Goal: Transaction & Acquisition: Purchase product/service

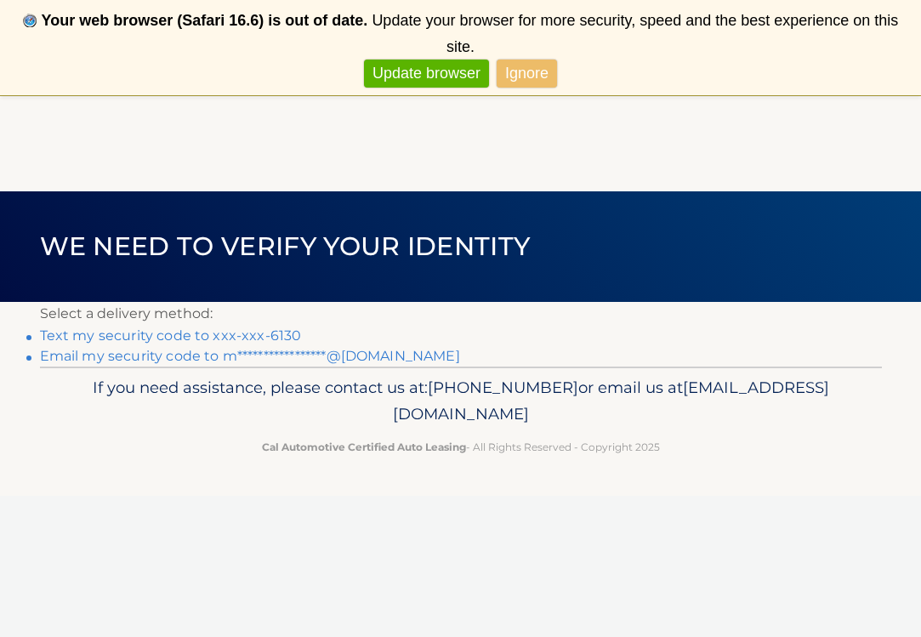
click at [381, 361] on link "**********" at bounding box center [250, 356] width 420 height 16
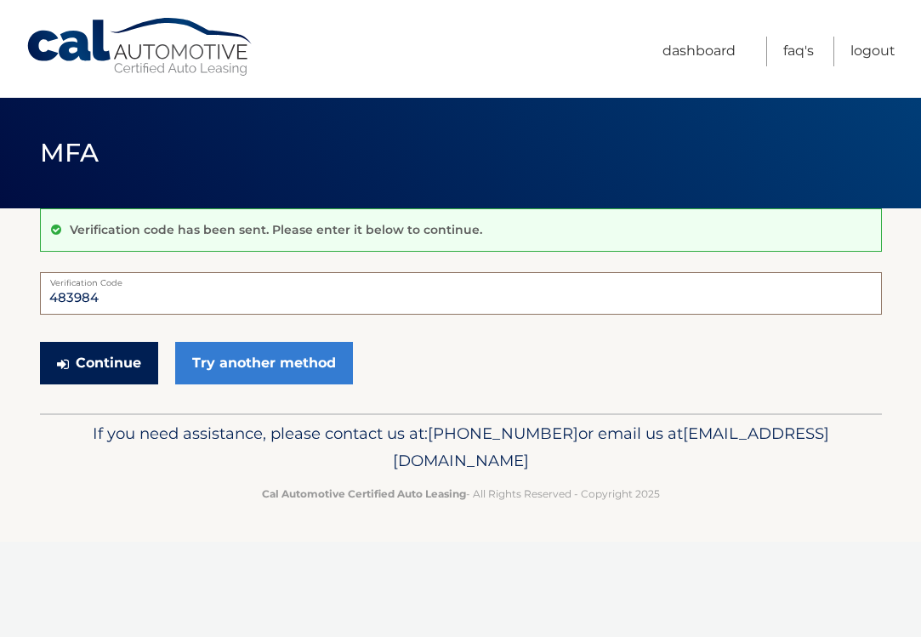
type input "483984"
click at [139, 363] on button "Continue" at bounding box center [99, 363] width 118 height 43
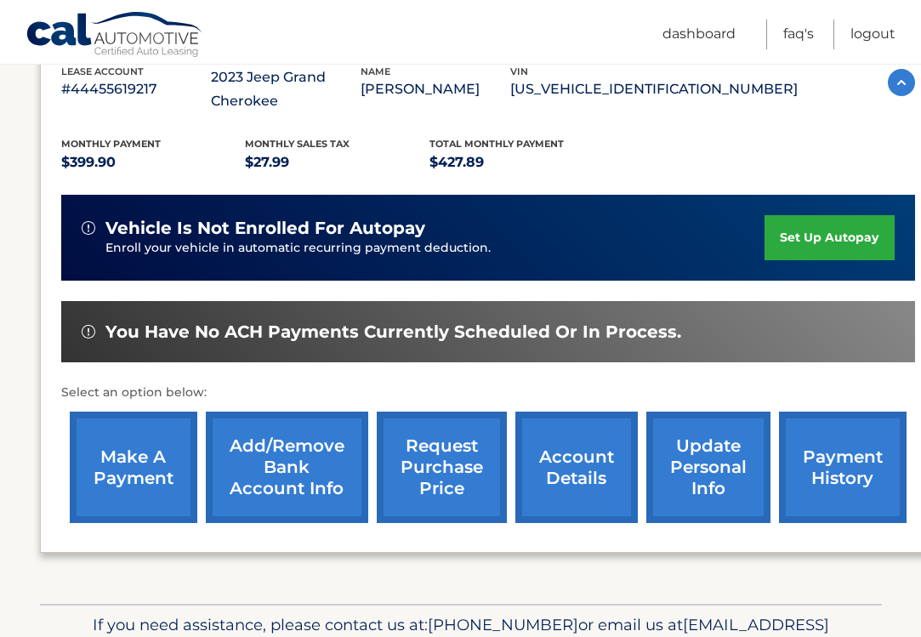
scroll to position [344, 0]
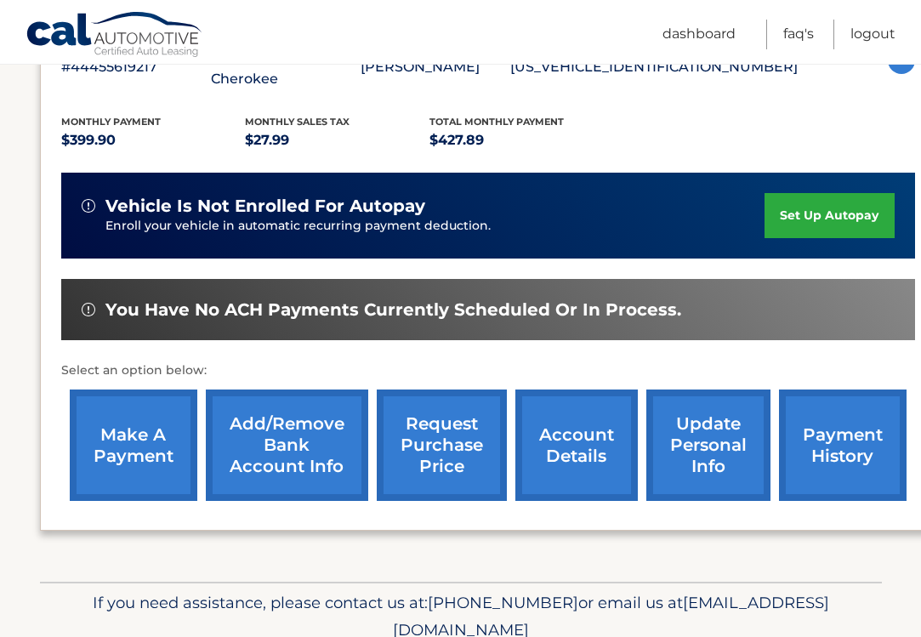
click at [118, 441] on link "make a payment" at bounding box center [134, 445] width 128 height 111
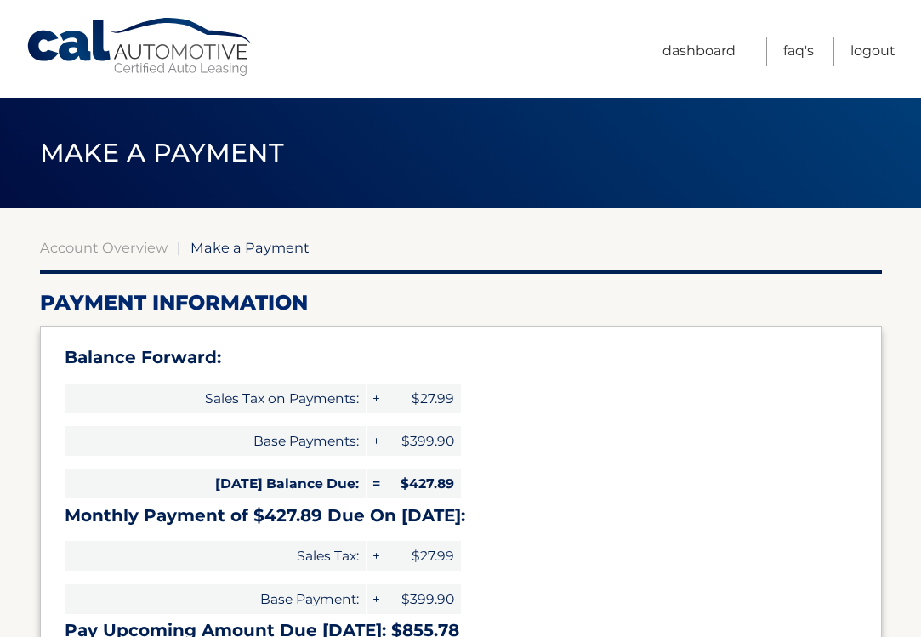
select select "OWZlMDYwZDItMGE5MC00YzhmLTk0ZDQtNTNiZjY4MDU0YmZh"
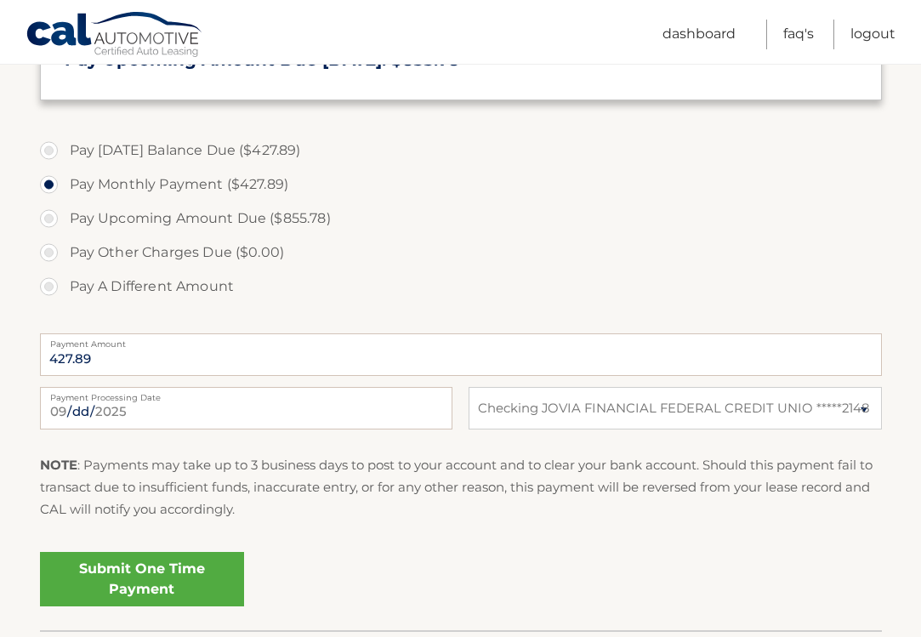
scroll to position [572, 0]
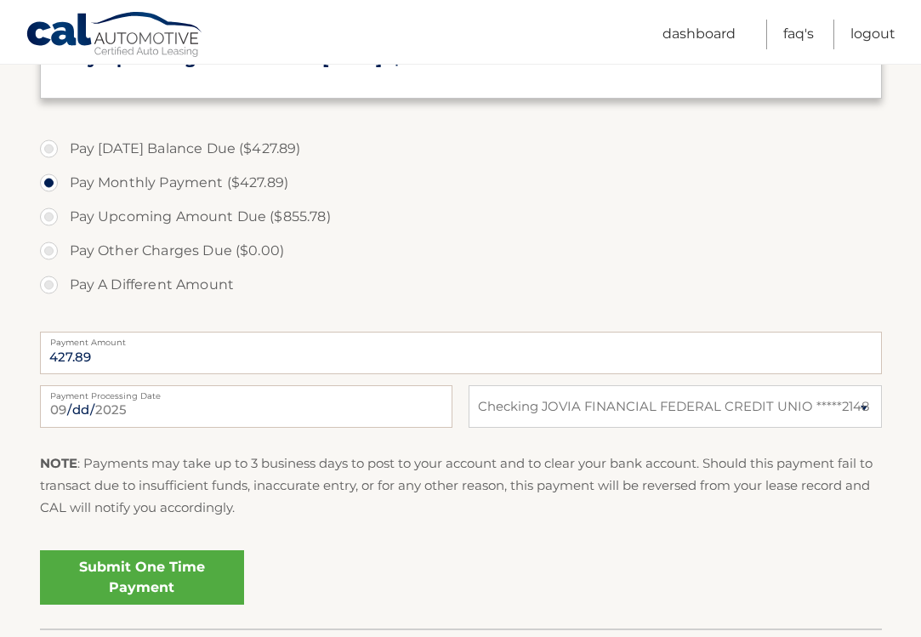
click at [162, 570] on link "Submit One Time Payment" at bounding box center [142, 577] width 204 height 54
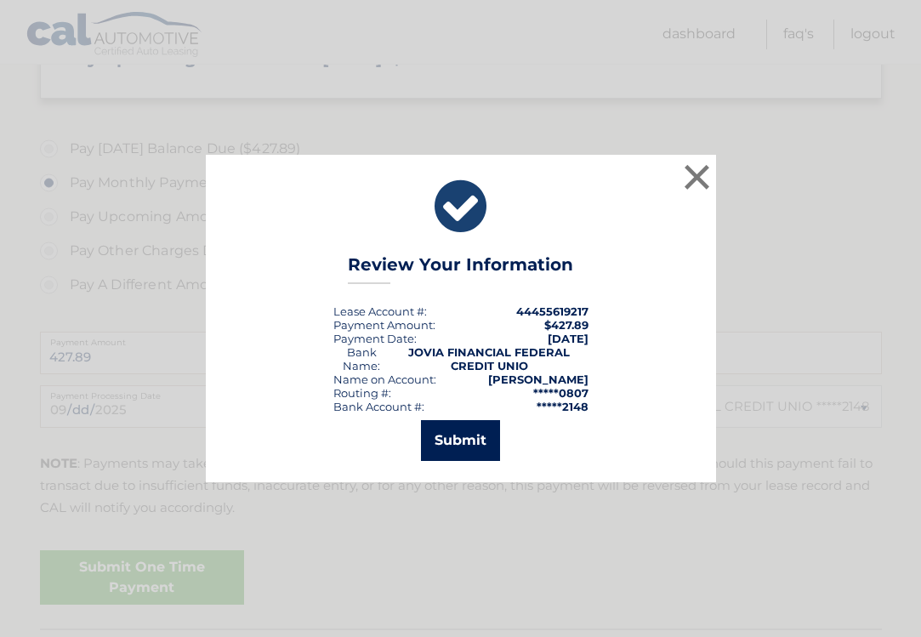
click at [458, 449] on button "Submit" at bounding box center [460, 440] width 79 height 41
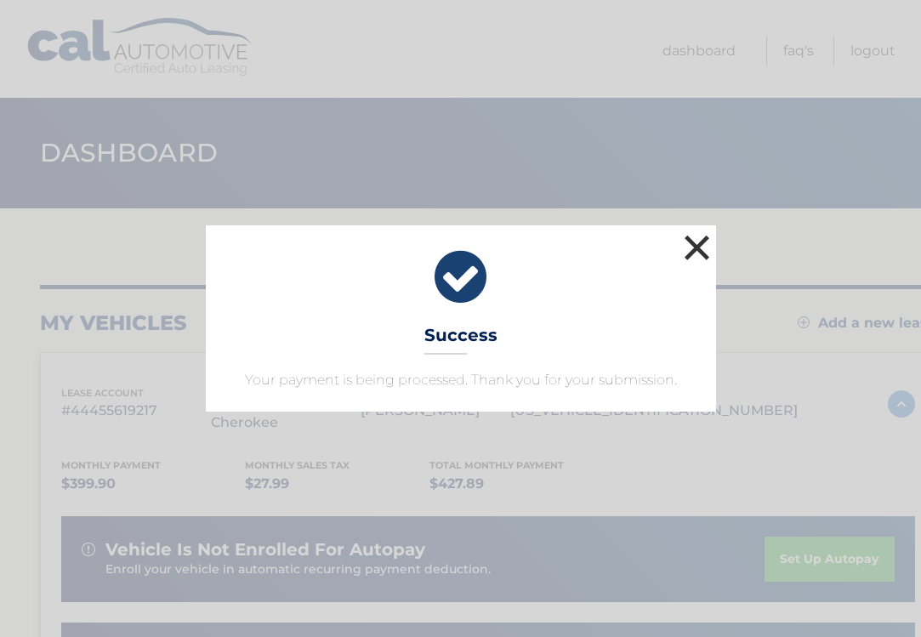
click at [692, 252] on button "×" at bounding box center [697, 248] width 34 height 34
